Goal: Information Seeking & Learning: Find specific page/section

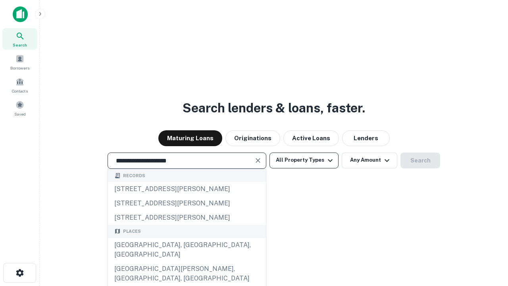
click at [186, 261] on div "[GEOGRAPHIC_DATA], [GEOGRAPHIC_DATA], [GEOGRAPHIC_DATA]" at bounding box center [187, 250] width 158 height 24
click at [304, 160] on button "All Property Types" at bounding box center [303, 160] width 69 height 16
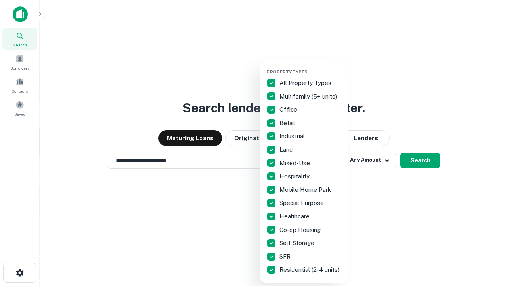
type input "**********"
click at [310, 67] on button "button" at bounding box center [310, 67] width 87 height 0
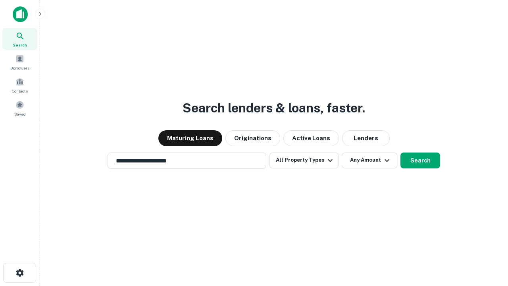
scroll to position [5, 96]
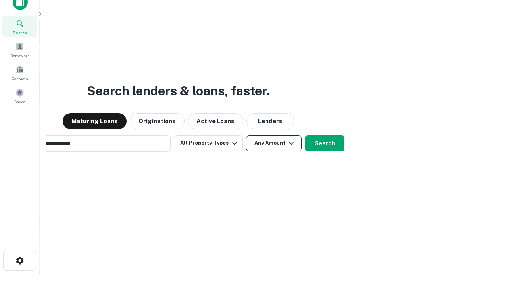
click at [246, 135] on button "Any Amount" at bounding box center [274, 143] width 56 height 16
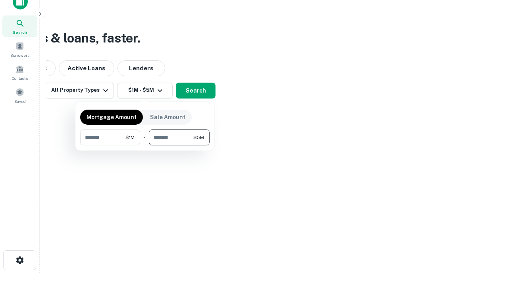
type input "*******"
click at [145, 145] on button "button" at bounding box center [144, 145] width 129 height 0
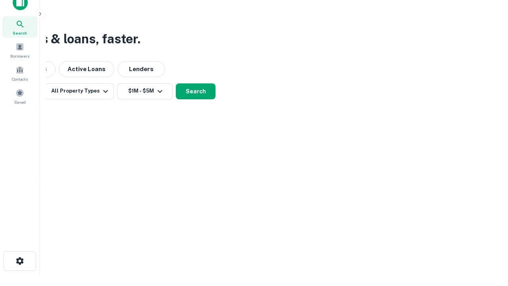
scroll to position [5, 146]
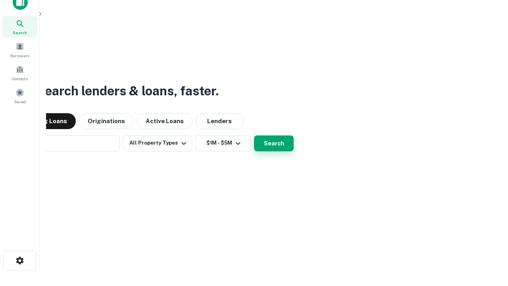
click at [254, 135] on button "Search" at bounding box center [274, 143] width 40 height 16
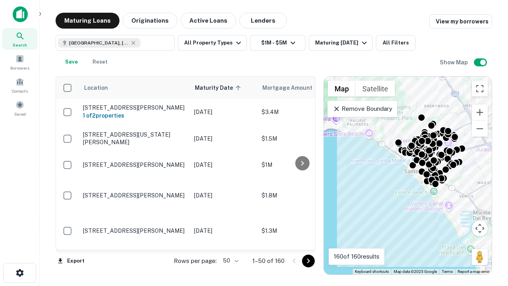
click at [229, 260] on body "Search Borrowers Contacts Saved Maturing Loans Originations Active Loans Lender…" at bounding box center [254, 143] width 508 height 286
click at [230, 240] on li "25" at bounding box center [229, 240] width 23 height 14
